Goal: Information Seeking & Learning: Learn about a topic

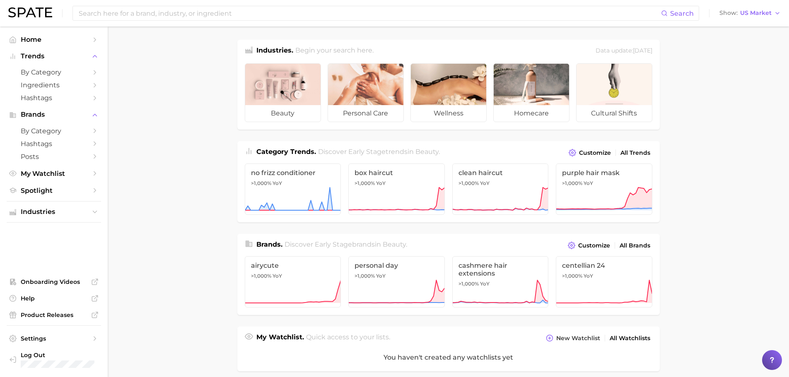
click at [701, 134] on main "Industries. Begin your search here. Data update: [DATE] beauty personal care we…" at bounding box center [448, 344] width 681 height 634
click at [213, 17] on input at bounding box center [369, 13] width 583 height 14
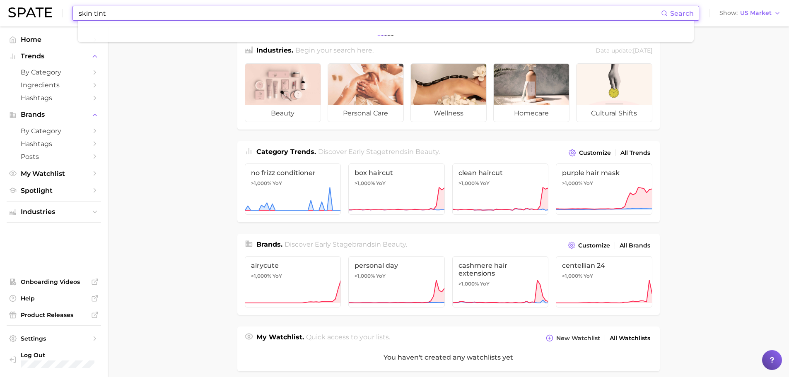
type input "skin tint"
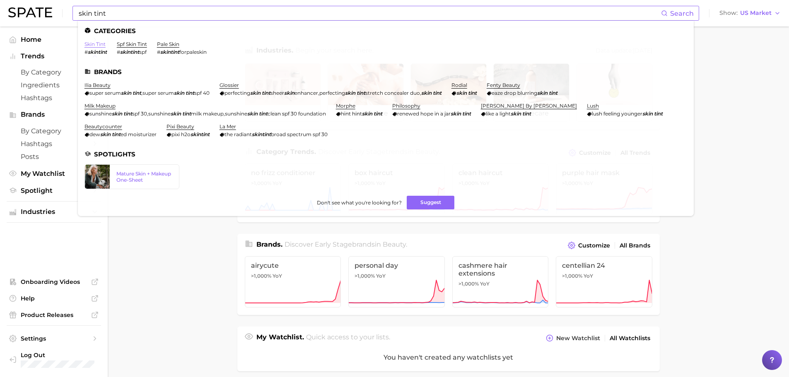
click at [102, 44] on link "skin tint" at bounding box center [94, 44] width 21 height 6
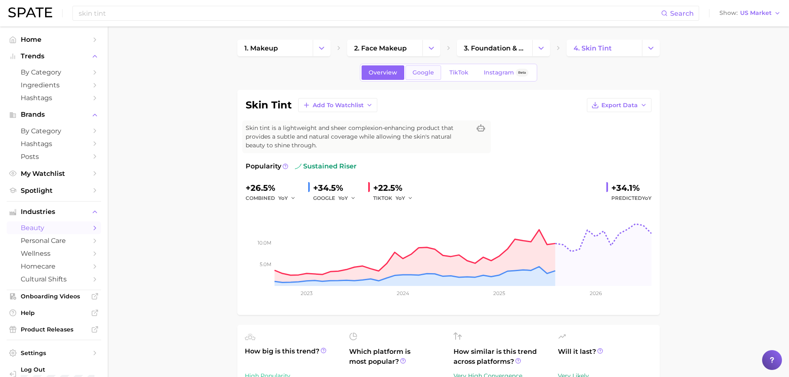
click at [424, 70] on span "Google" at bounding box center [424, 72] width 22 height 7
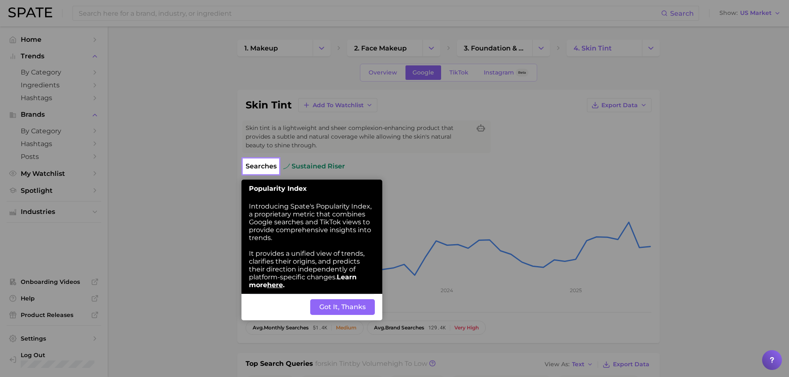
click at [344, 304] on button "Got It, Thanks" at bounding box center [342, 307] width 65 height 16
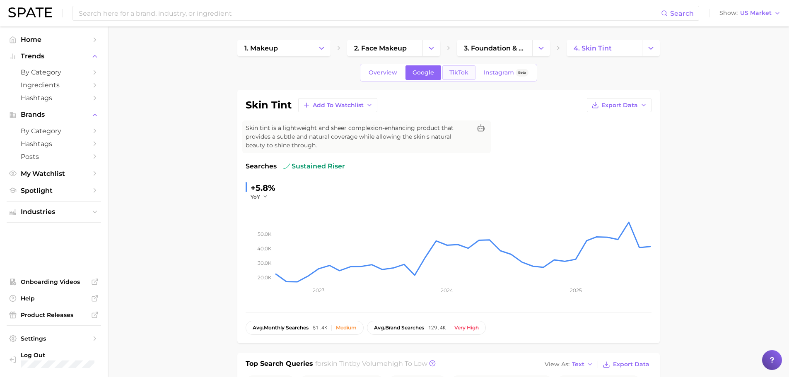
click at [455, 70] on span "TikTok" at bounding box center [458, 72] width 19 height 7
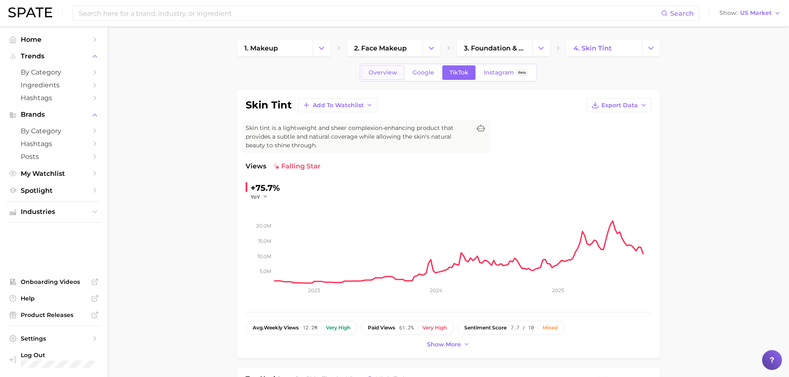
click at [387, 80] on link "Overview" at bounding box center [383, 72] width 43 height 14
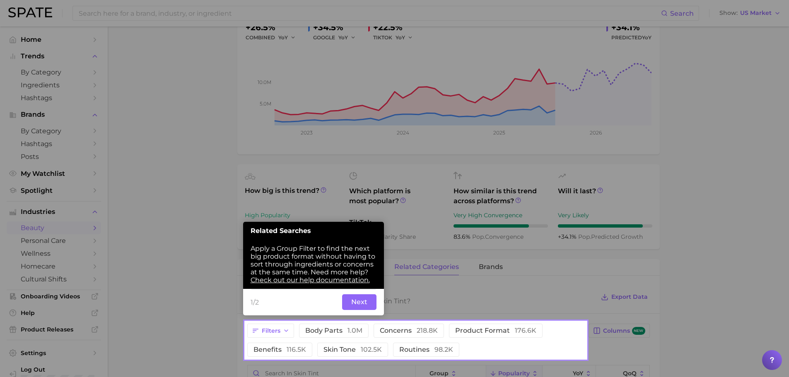
scroll to position [161, 0]
drag, startPoint x: 200, startPoint y: 319, endPoint x: 205, endPoint y: 311, distance: 10.5
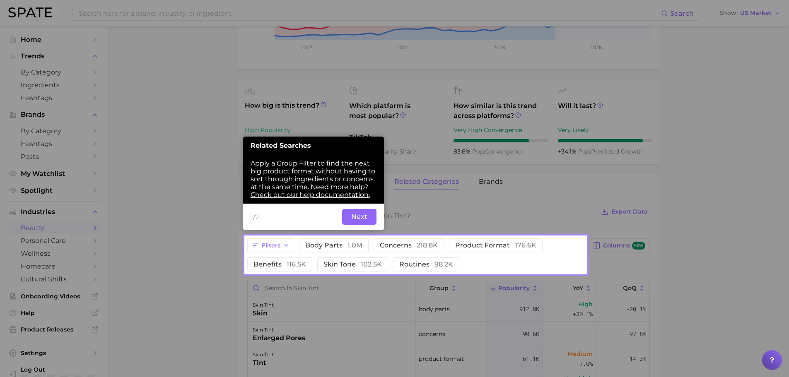
scroll to position [327, 0]
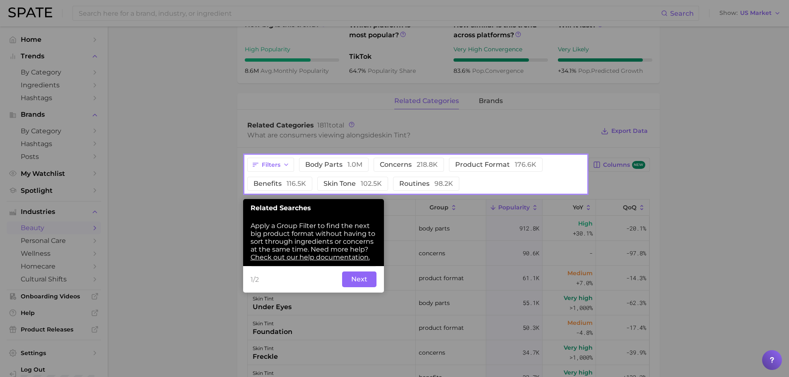
click at [251, 290] on div "1/2 Back Next" at bounding box center [313, 279] width 141 height 27
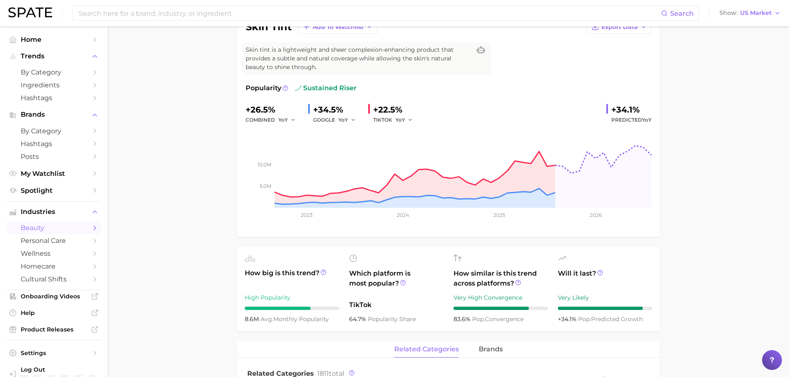
scroll to position [0, 0]
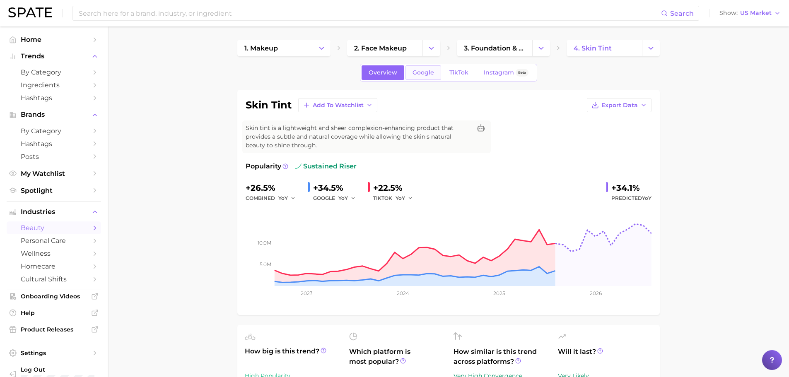
click at [413, 71] on span "Google" at bounding box center [424, 72] width 22 height 7
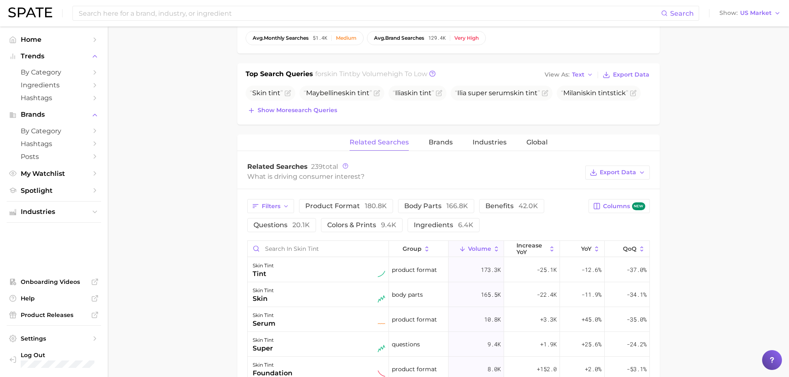
click at [216, 337] on main "1. makeup 2. face makeup 3. foundation & base products 4. skin tint Overview Go…" at bounding box center [448, 203] width 681 height 933
click at [288, 279] on div "skin tint tint" at bounding box center [318, 270] width 141 height 25
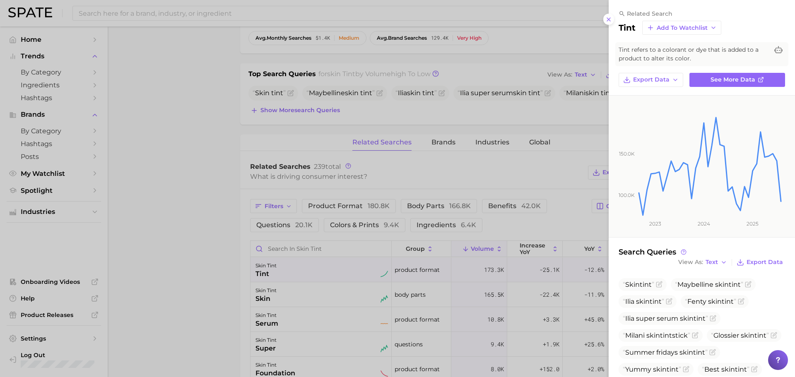
click at [449, 143] on div at bounding box center [397, 188] width 795 height 377
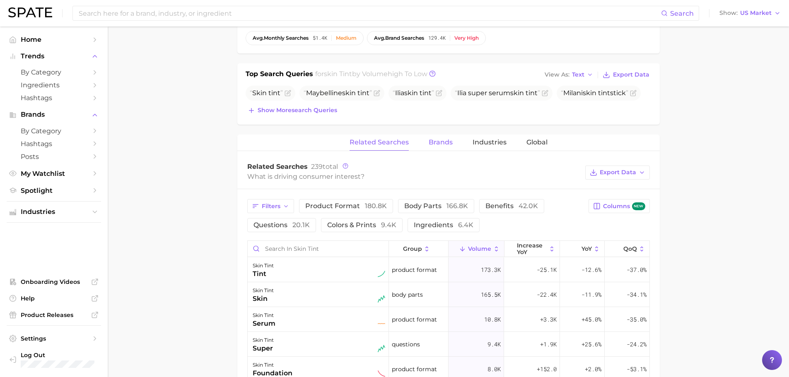
click at [439, 143] on span "Brands" at bounding box center [441, 142] width 24 height 7
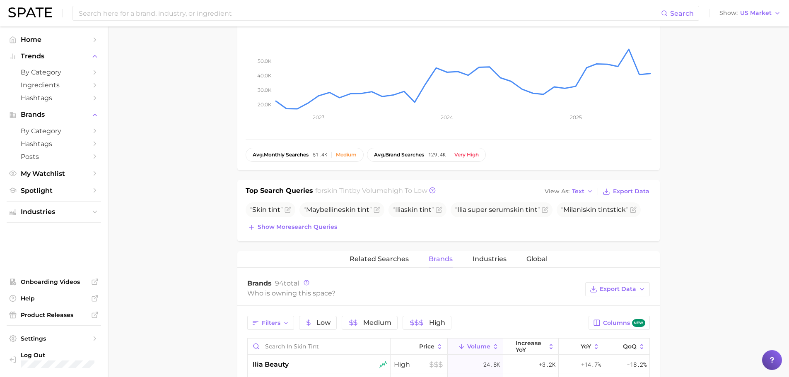
scroll to position [207, 0]
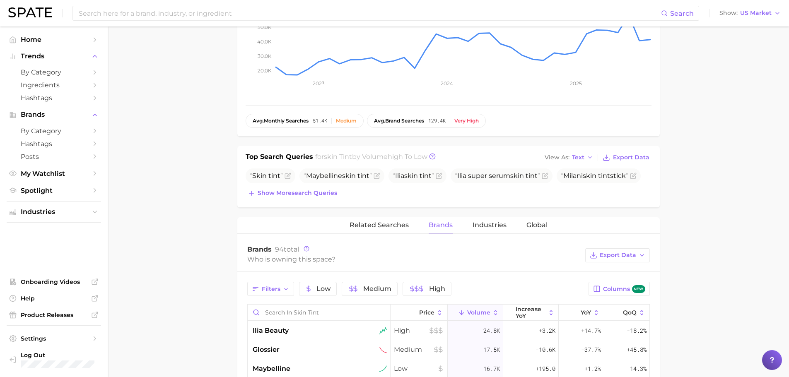
click at [305, 262] on div "Who is owning this space?" at bounding box center [414, 259] width 334 height 11
click at [632, 256] on span "Export Data" at bounding box center [618, 255] width 36 height 7
click at [636, 274] on button "Table Data CSV" at bounding box center [604, 270] width 91 height 15
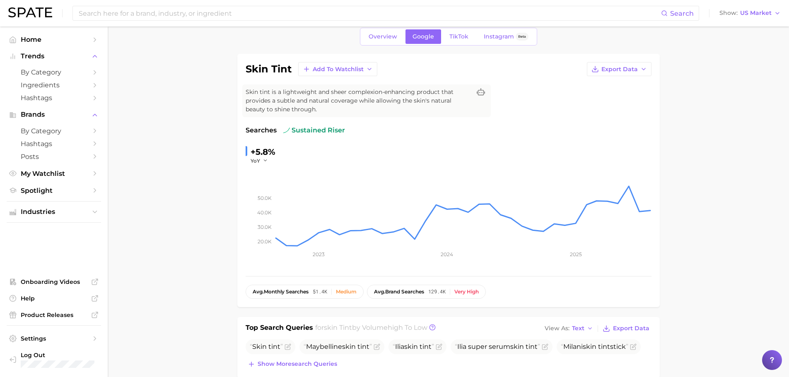
scroll to position [0, 0]
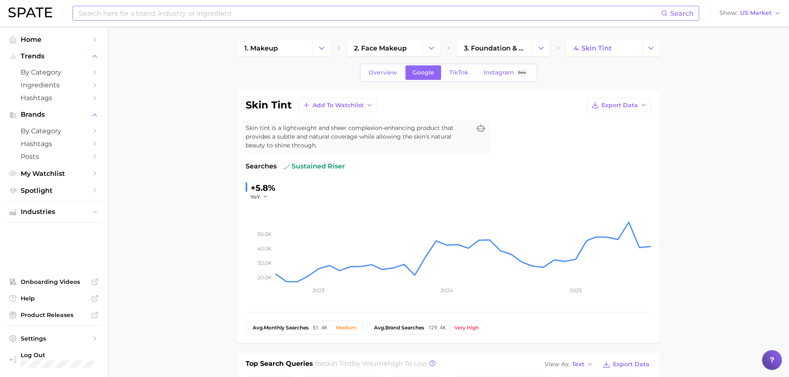
click at [253, 9] on input at bounding box center [369, 13] width 583 height 14
type input "tinted moisturizer"
